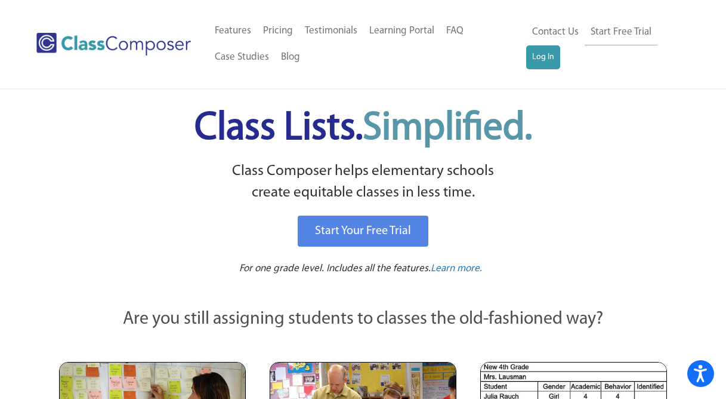
click at [536, 73] on div "Menu Home Old Features Pricing Testimonials Learning Portal FAQ Case Studies Bl…" at bounding box center [363, 44] width 654 height 88
click at [545, 63] on link "Log In" at bounding box center [543, 57] width 34 height 24
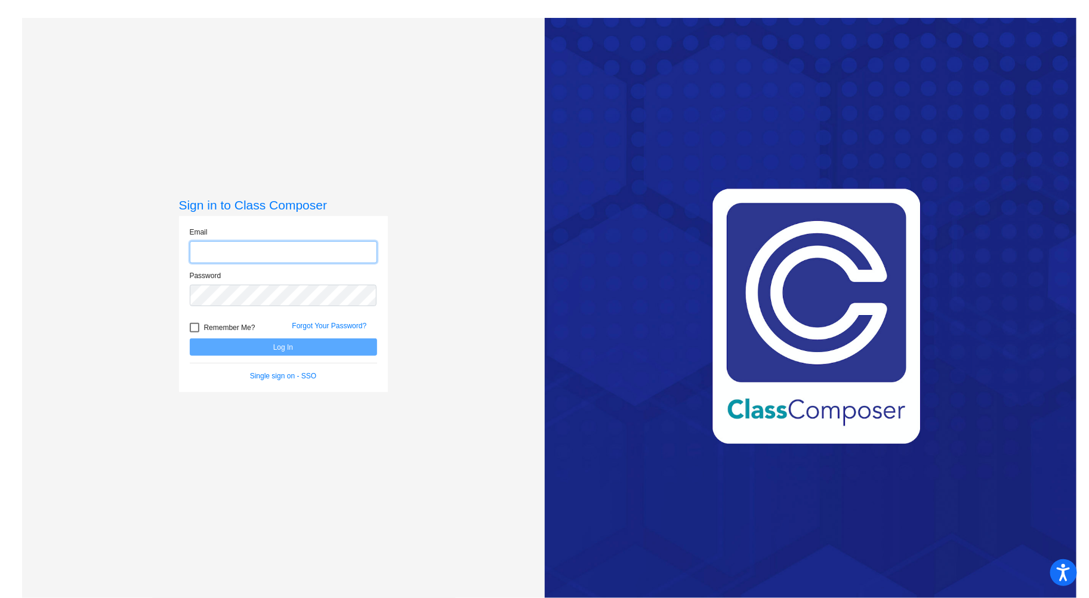
type input "[EMAIL_ADDRESS][DOMAIN_NAME]"
click at [298, 352] on button "Log In" at bounding box center [283, 346] width 187 height 17
